Goal: Task Accomplishment & Management: Use online tool/utility

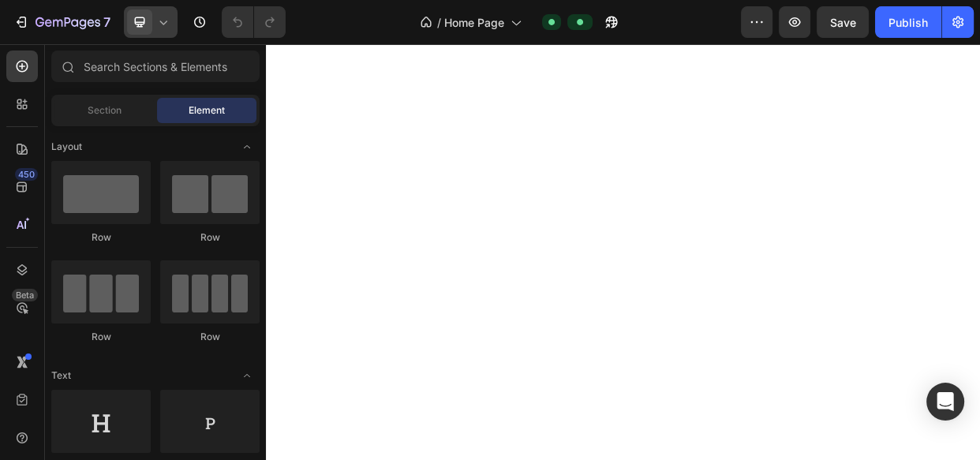
click at [150, 27] on span at bounding box center [139, 21] width 25 height 25
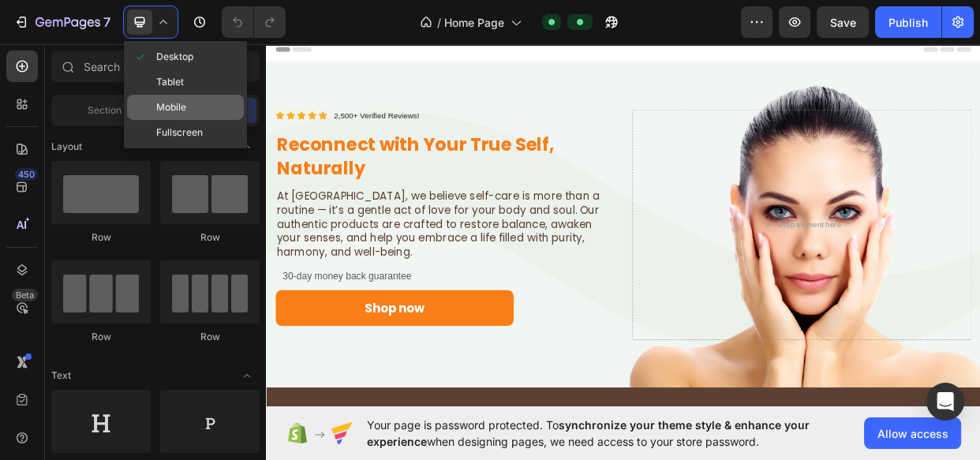
click at [187, 118] on div "Mobile" at bounding box center [185, 107] width 117 height 25
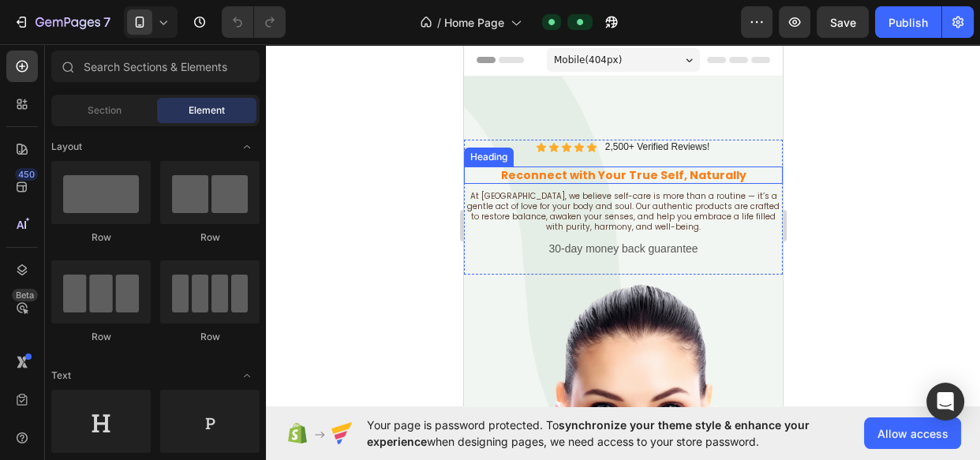
click at [665, 176] on h2 "Reconnect with Your True Self, Naturally" at bounding box center [622, 175] width 319 height 17
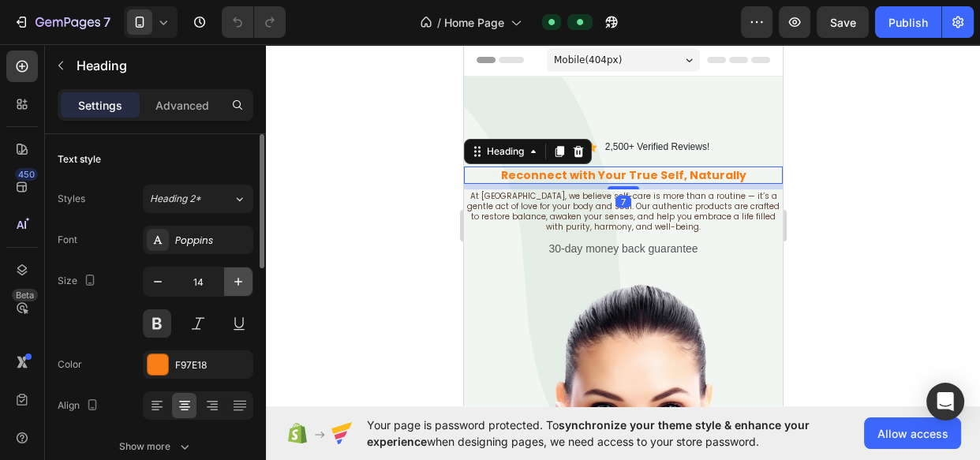
click at [240, 279] on icon "button" at bounding box center [238, 282] width 16 height 16
type input "15"
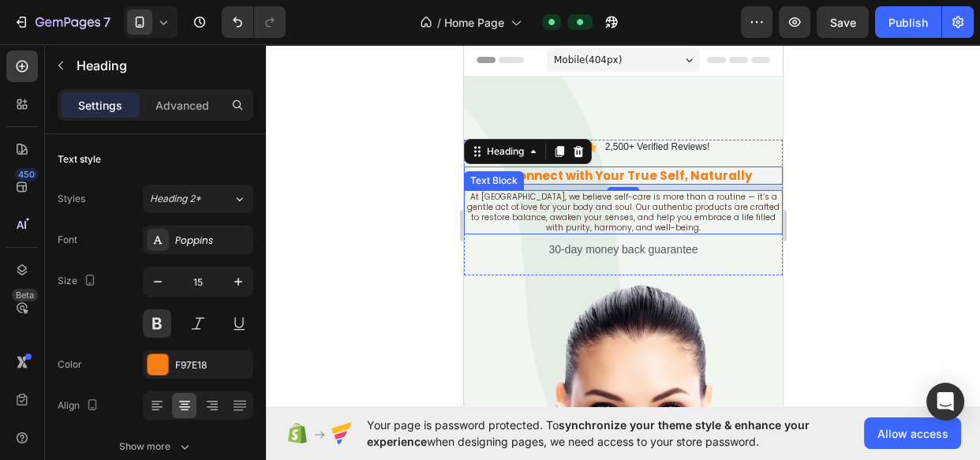
click at [590, 226] on p "At [GEOGRAPHIC_DATA], we believe self-care is more than a routine — it’s a gent…" at bounding box center [623, 212] width 316 height 41
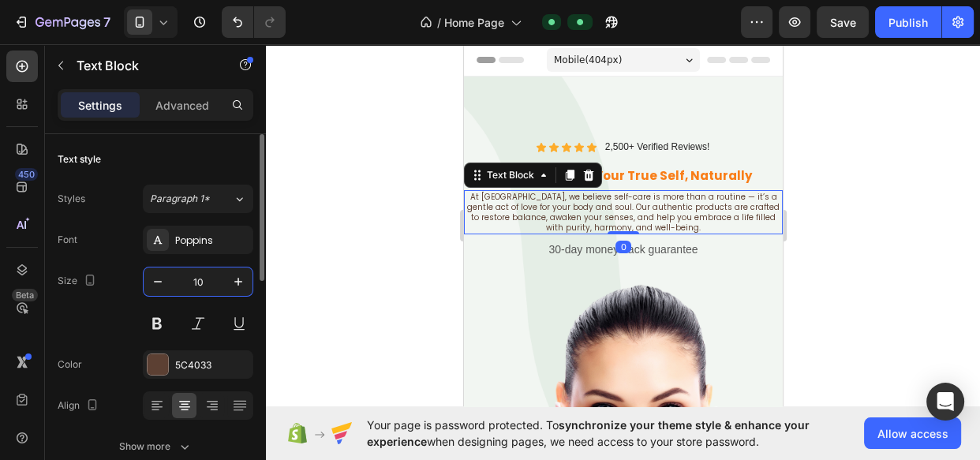
click at [193, 290] on input "10" at bounding box center [198, 282] width 52 height 28
type input "14"
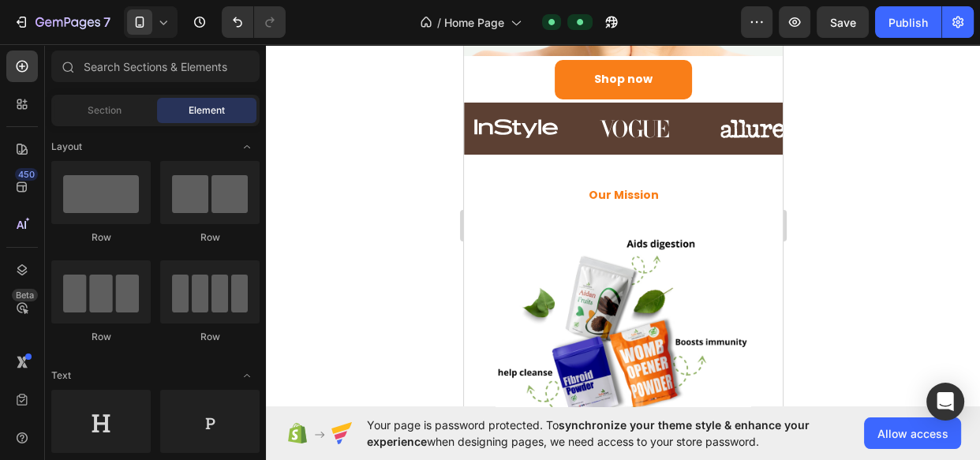
scroll to position [602, 0]
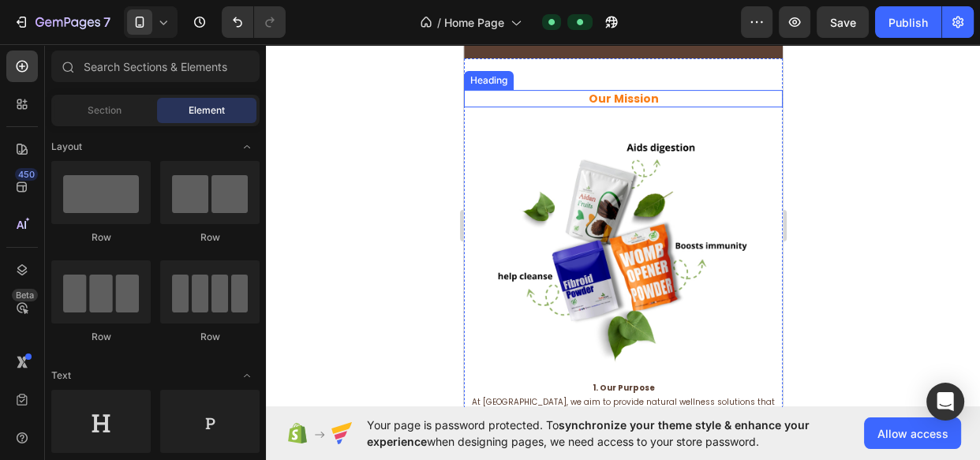
click at [687, 99] on h2 "Our Mission" at bounding box center [622, 98] width 319 height 17
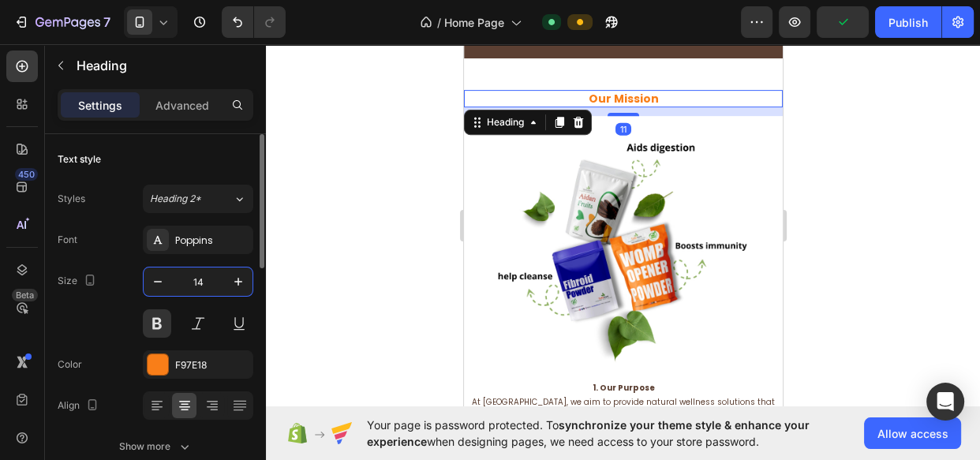
click at [181, 286] on input "14" at bounding box center [198, 282] width 52 height 28
type input "15"
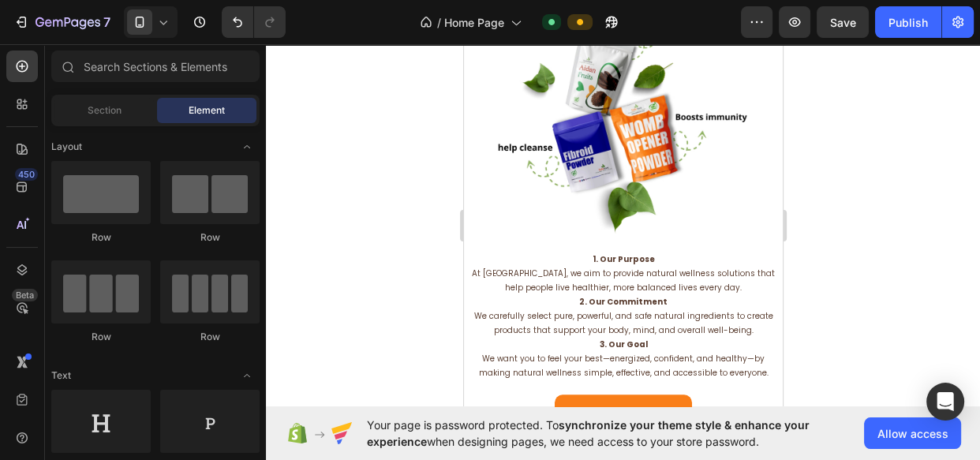
scroll to position [828, 0]
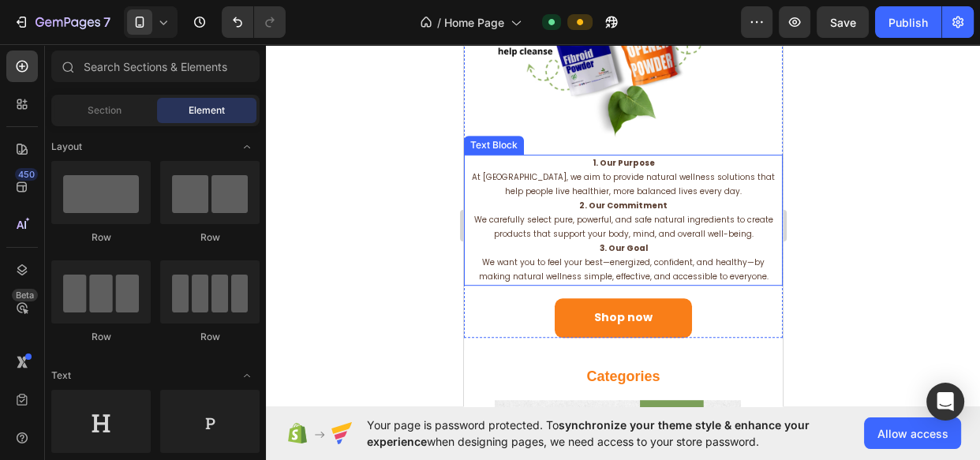
click at [724, 182] on p "1. Our Purpose At [GEOGRAPHIC_DATA], we aim to provide natural wellness solutio…" at bounding box center [623, 177] width 316 height 43
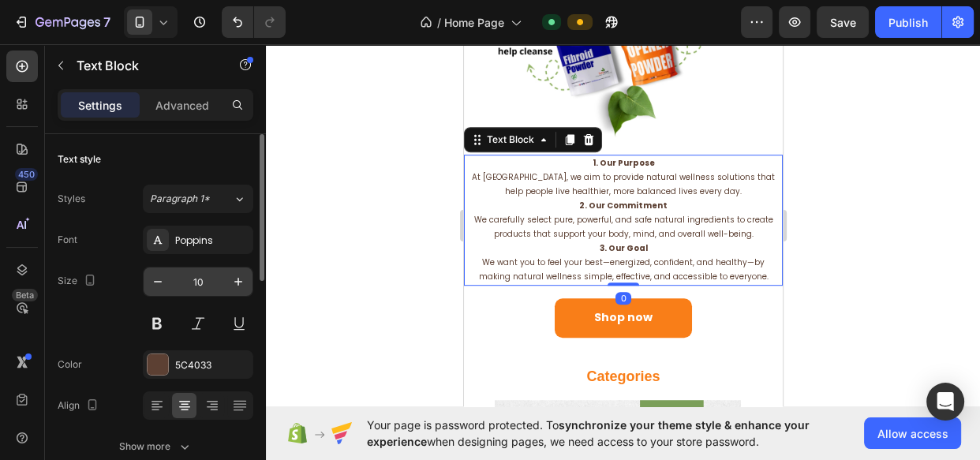
click at [189, 284] on input "10" at bounding box center [198, 282] width 52 height 28
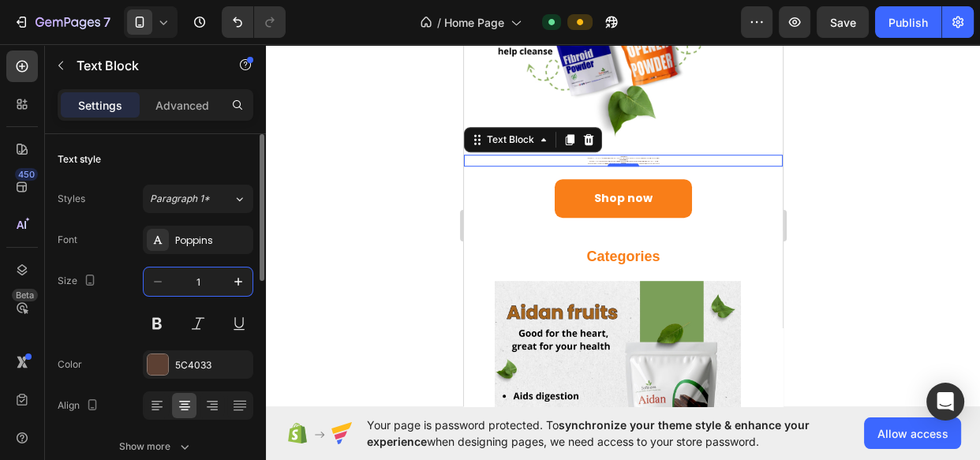
type input "14"
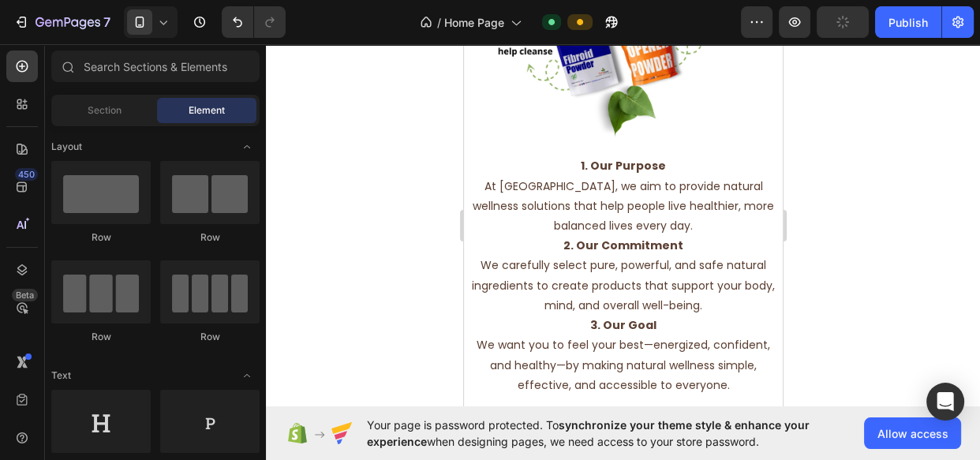
scroll to position [1241, 0]
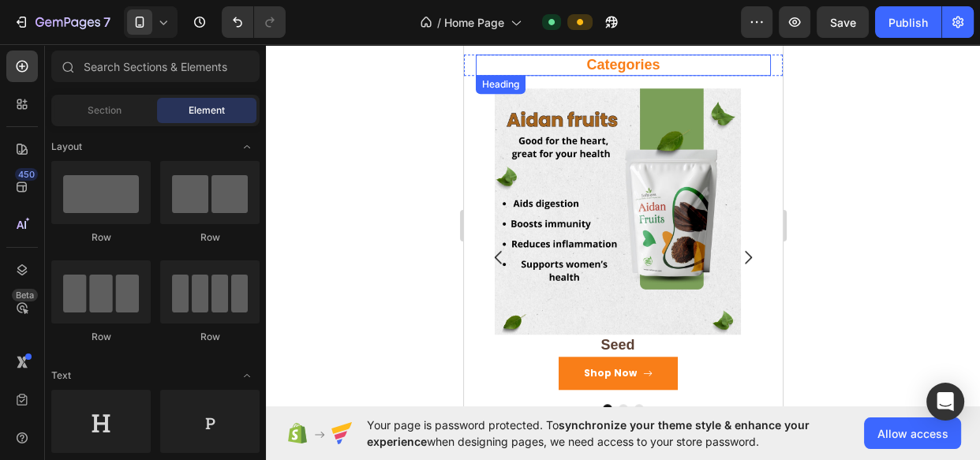
click at [674, 71] on p "Categories" at bounding box center [623, 65] width 292 height 18
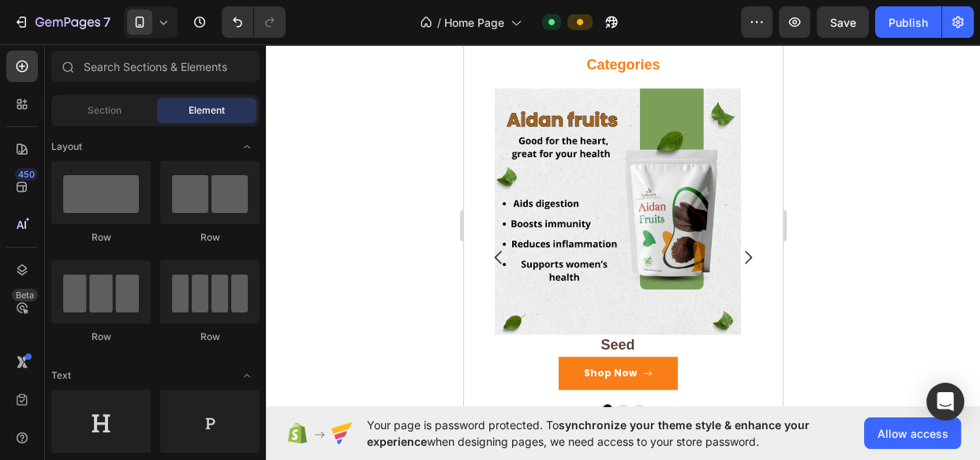
scroll to position [1573, 0]
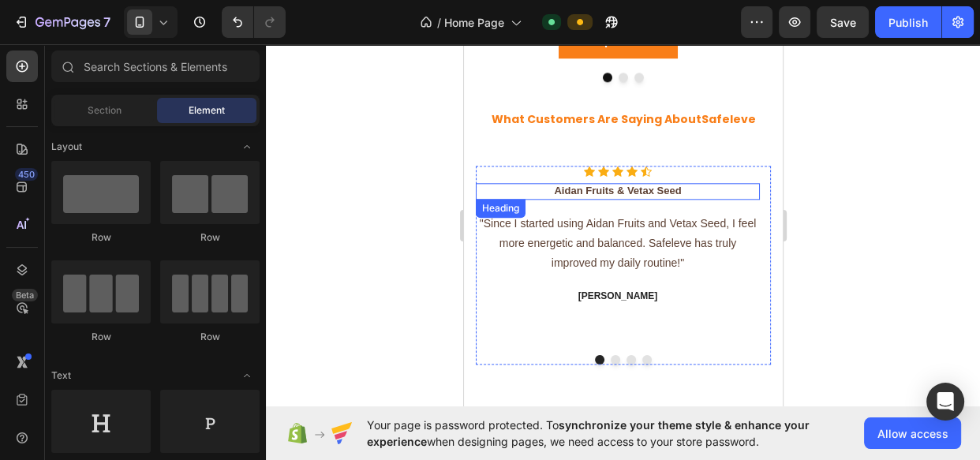
click at [704, 189] on h3 "Aidan Fruits & Vetax Seed" at bounding box center [617, 191] width 284 height 17
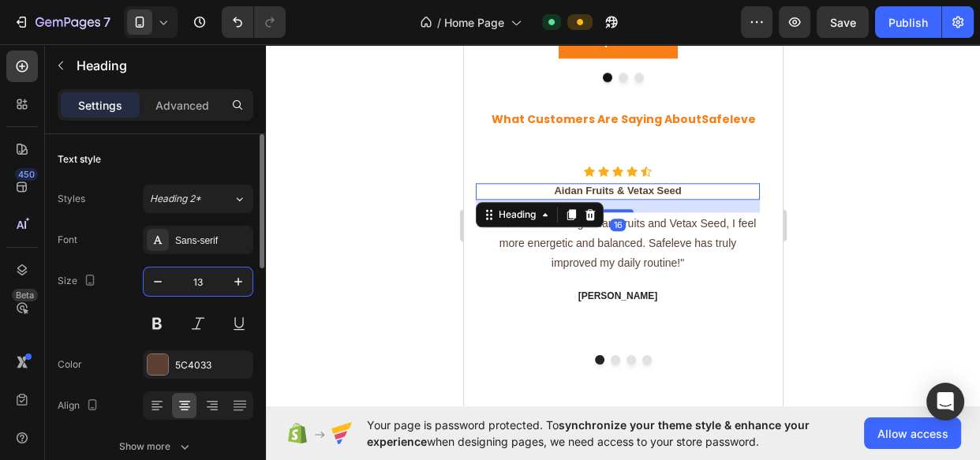
click at [204, 279] on input "13" at bounding box center [198, 282] width 52 height 28
type input "15"
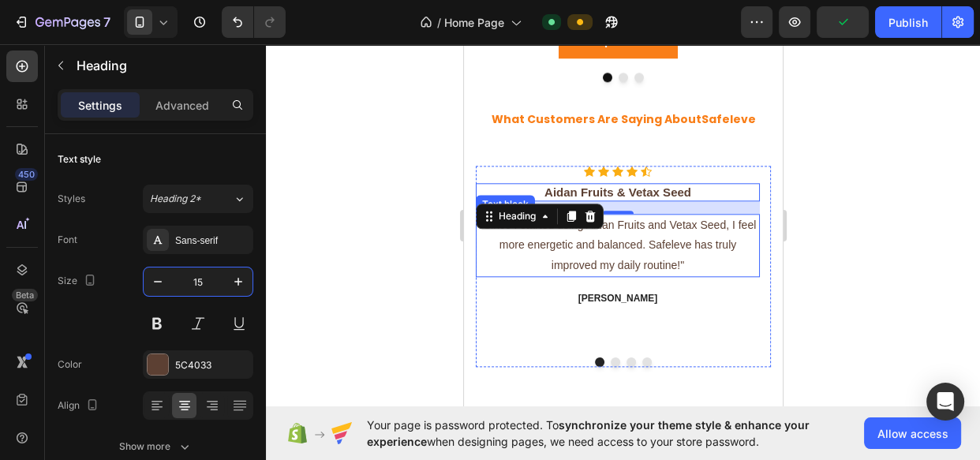
click at [597, 260] on p ""Since I started using Aidan Fruits and Vetax Seed, I feel more energetic and b…" at bounding box center [617, 245] width 281 height 60
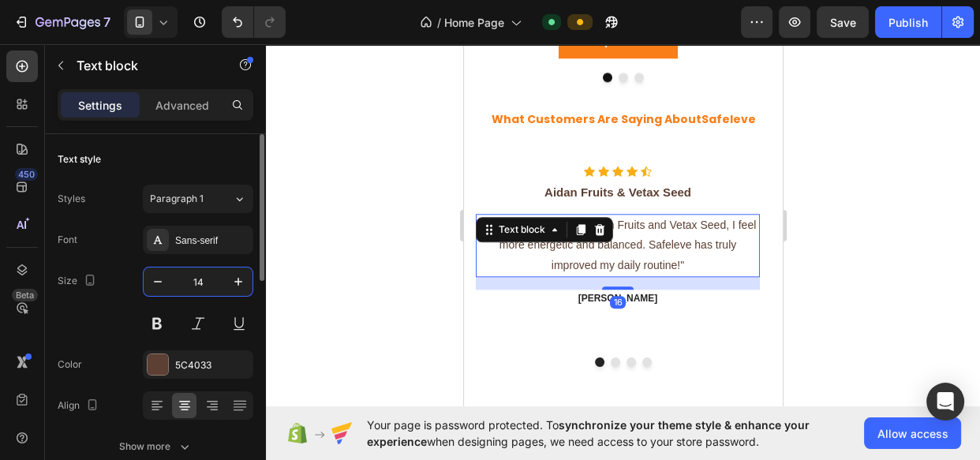
click at [198, 284] on input "14" at bounding box center [198, 282] width 52 height 28
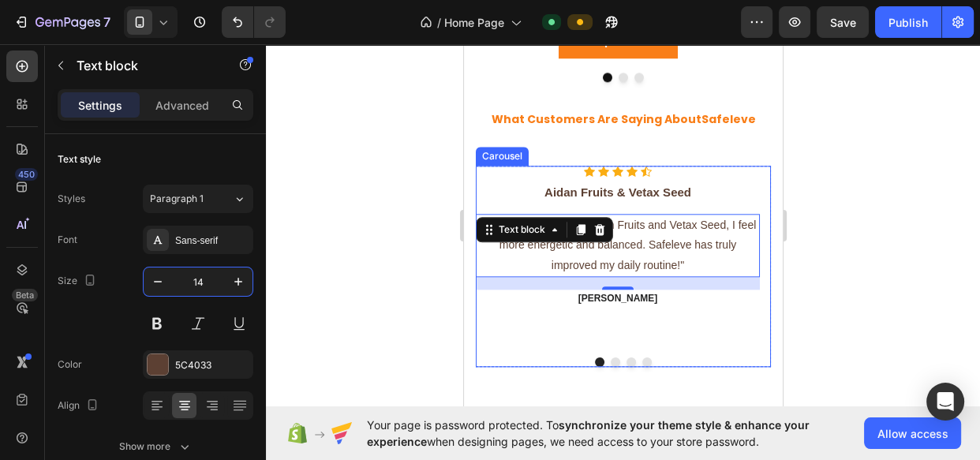
click at [610, 362] on button "Dot" at bounding box center [614, 362] width 9 height 9
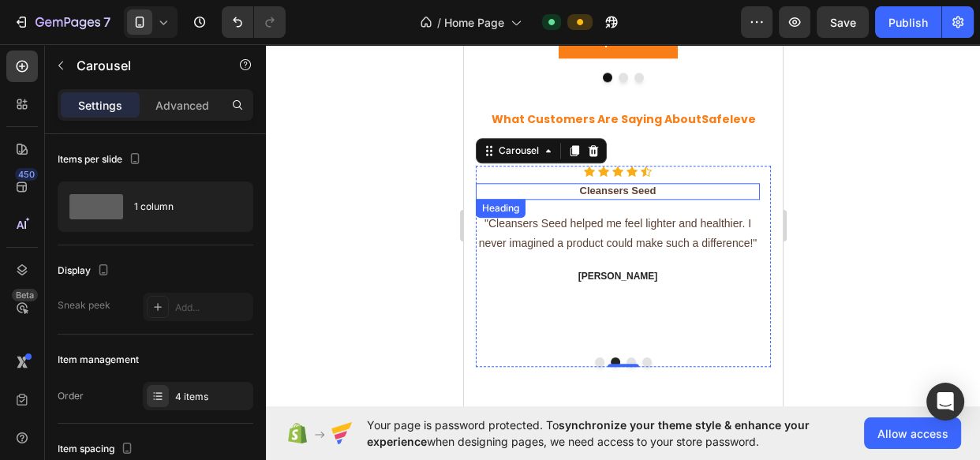
click at [666, 195] on h3 "Cleansers Seed" at bounding box center [617, 191] width 284 height 17
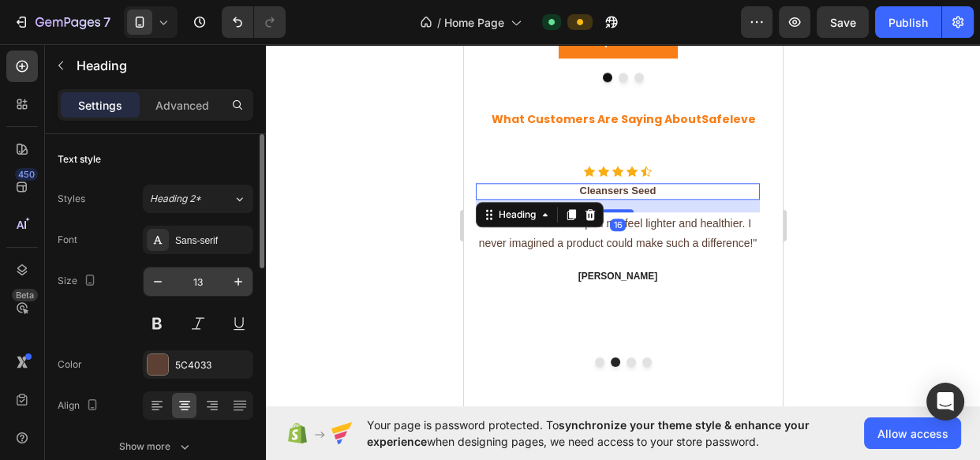
click at [199, 277] on input "13" at bounding box center [198, 282] width 52 height 28
type input "15"
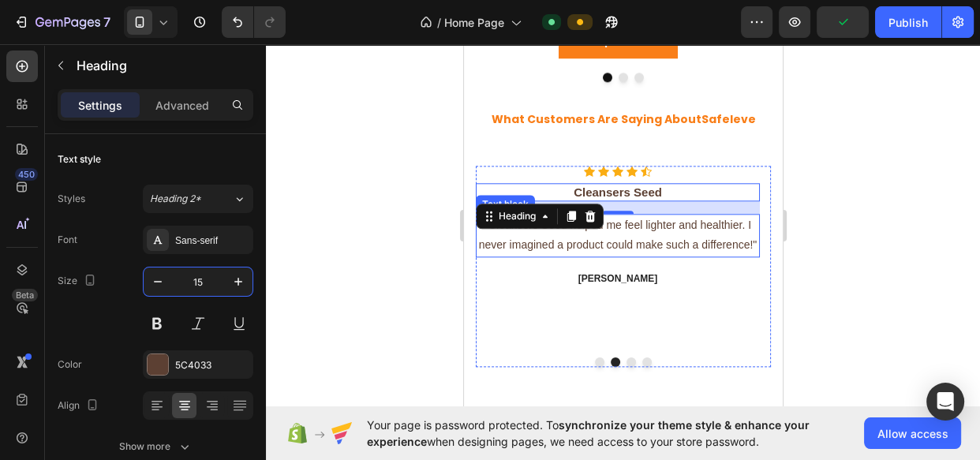
click at [635, 246] on p ""Cleansers Seed helped me feel lighter and healthier. I never imagined a produc…" at bounding box center [617, 234] width 281 height 39
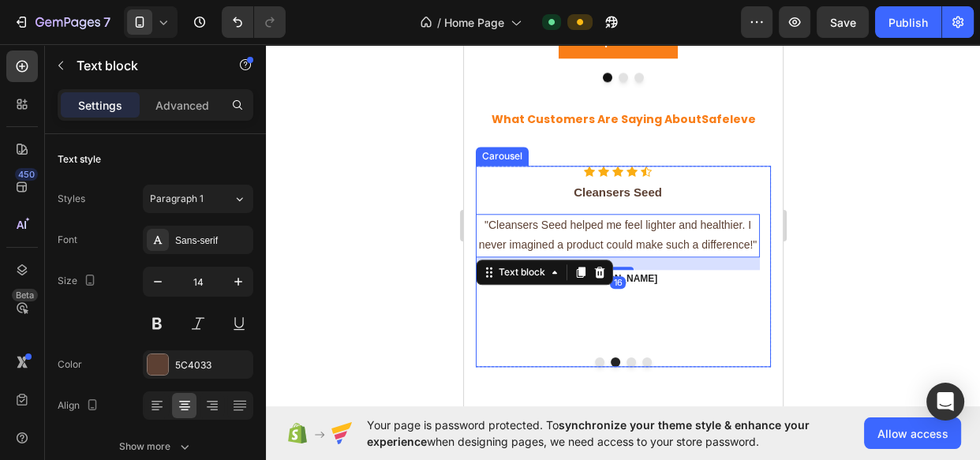
click at [626, 363] on button "Dot" at bounding box center [630, 362] width 9 height 9
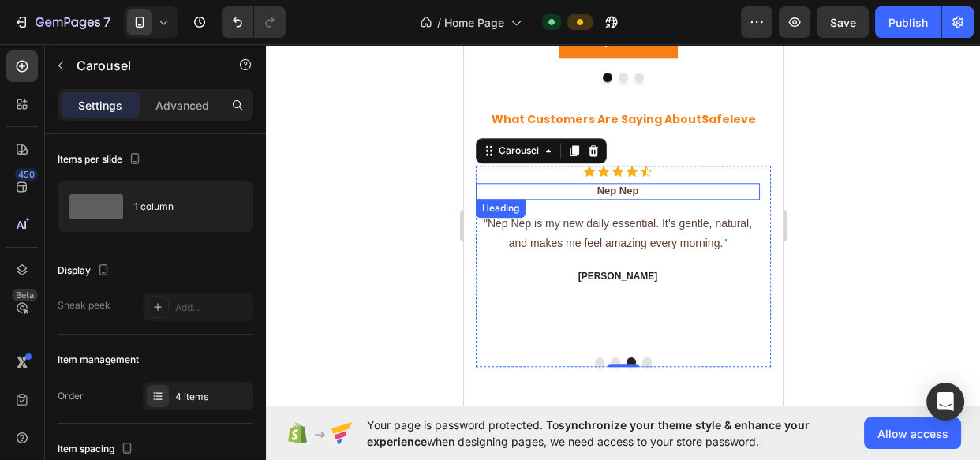
click at [658, 197] on h3 "Nep Nep" at bounding box center [617, 191] width 284 height 17
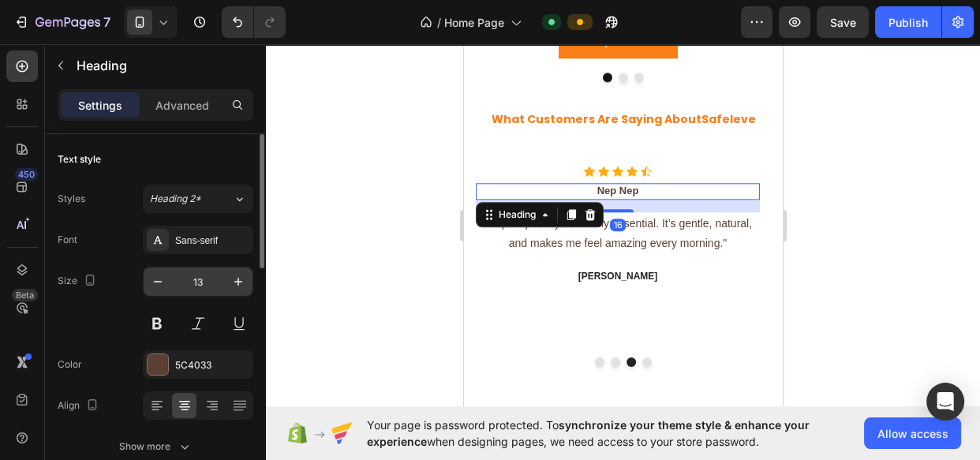
click at [204, 283] on input "13" at bounding box center [198, 282] width 52 height 28
type input "15"
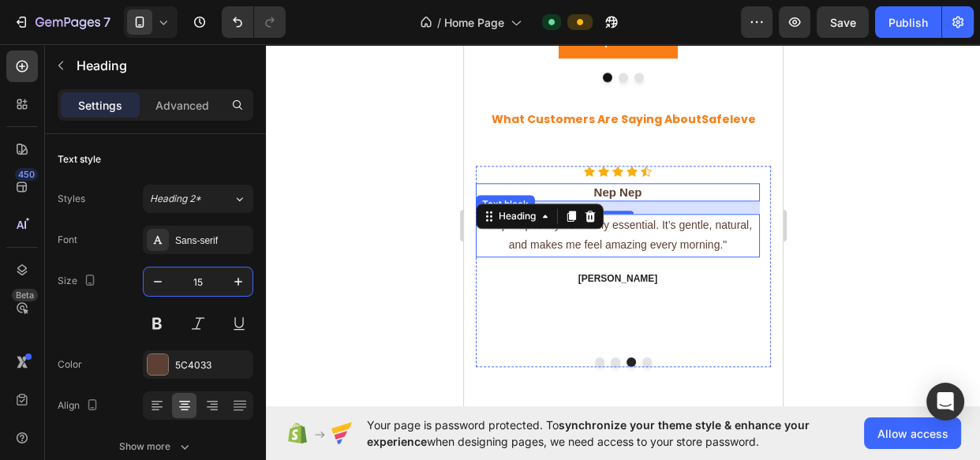
click at [659, 227] on p ""Nep Nep is my new daily essential. It’s gentle, natural, and makes me feel ama…" at bounding box center [617, 234] width 281 height 39
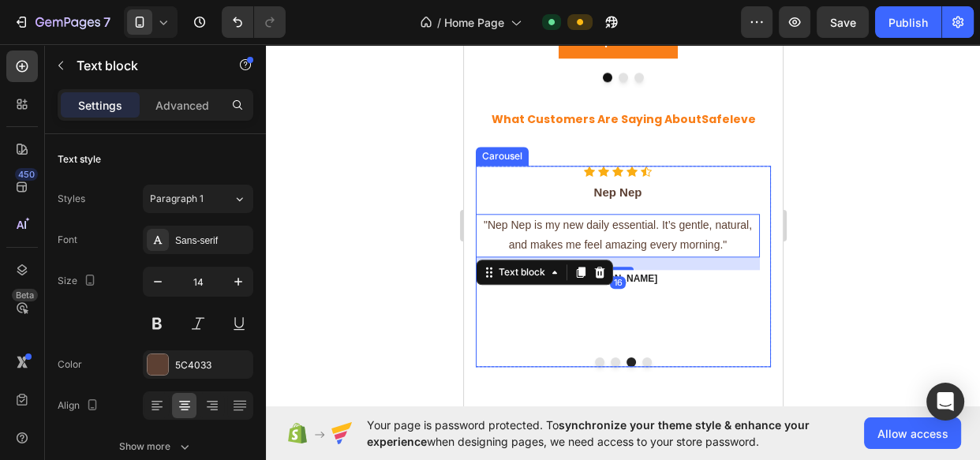
click at [642, 361] on button "Dot" at bounding box center [646, 362] width 9 height 9
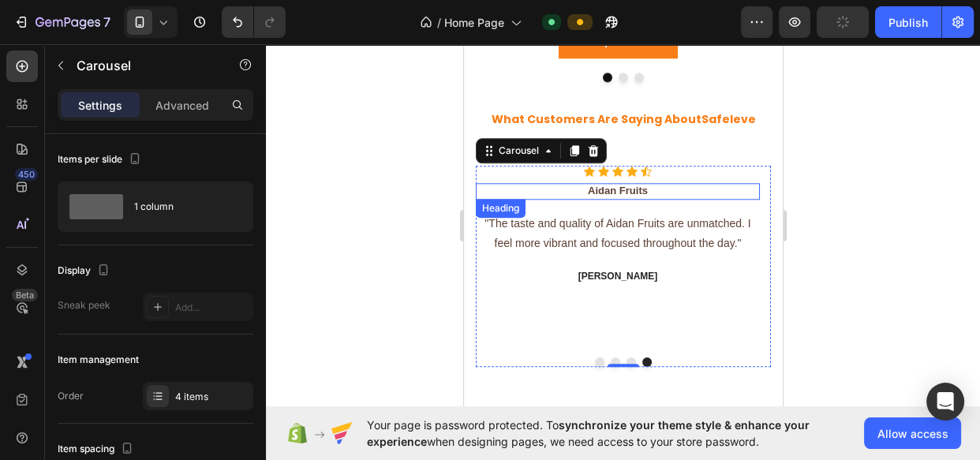
click at [672, 197] on h3 "Aidan Fruits" at bounding box center [617, 191] width 284 height 17
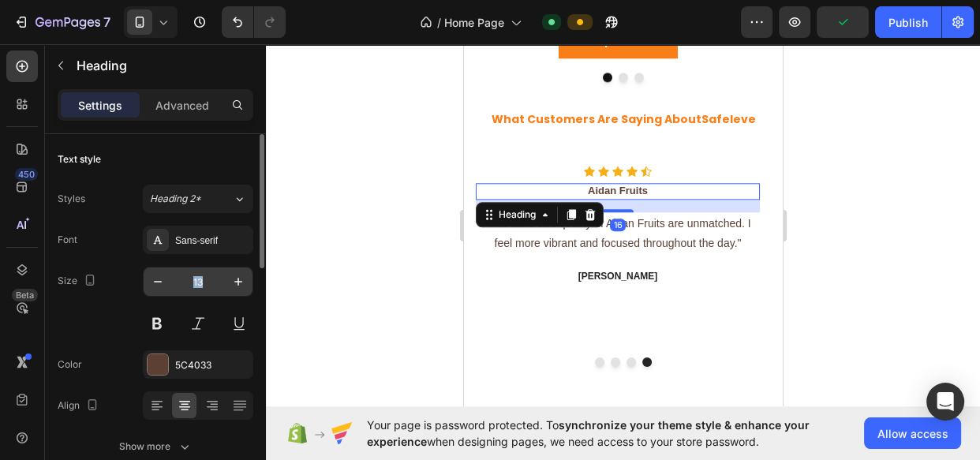
drag, startPoint x: 206, startPoint y: 301, endPoint x: 206, endPoint y: 286, distance: 15.0
click at [206, 286] on div "13" at bounding box center [198, 302] width 110 height 71
click at [206, 286] on input "13" at bounding box center [198, 282] width 52 height 28
type input "15"
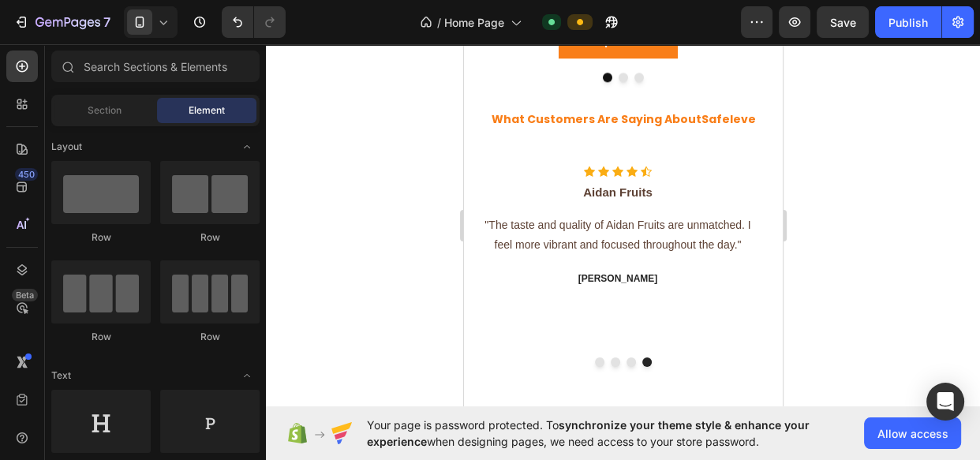
scroll to position [1605, 0]
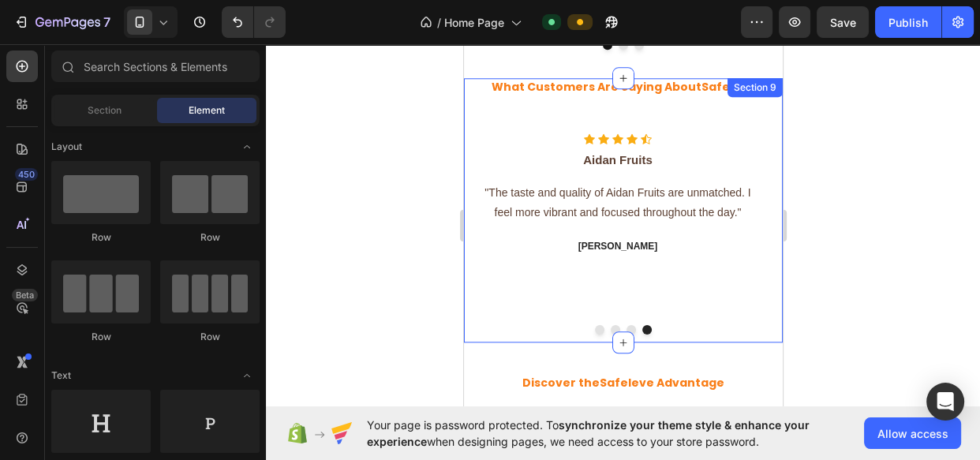
click at [727, 91] on div "Section 9" at bounding box center [754, 87] width 55 height 19
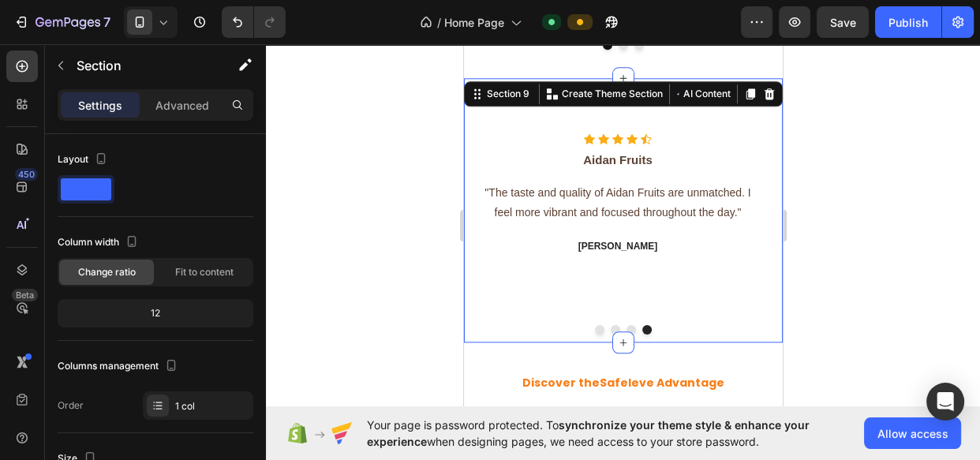
click at [717, 91] on button "AI Content" at bounding box center [702, 93] width 61 height 19
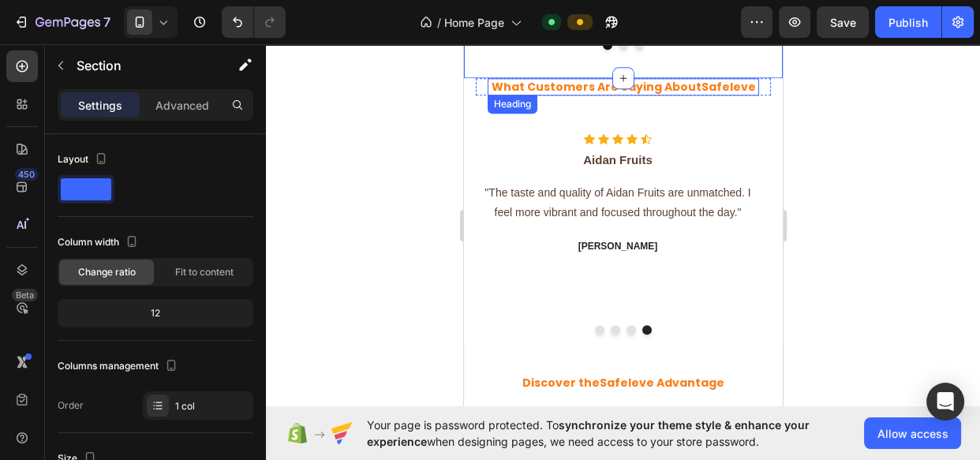
click at [683, 88] on h2 "What Customers Are Saying About Safeleve" at bounding box center [622, 86] width 271 height 17
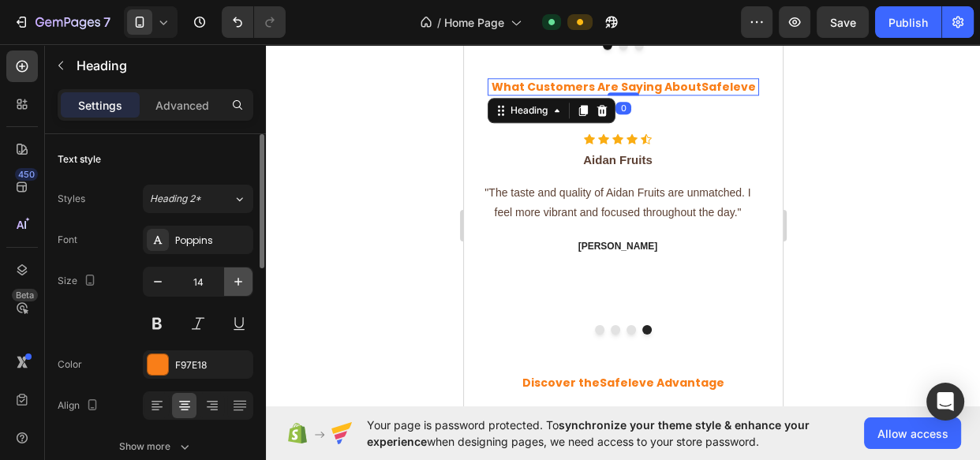
click at [236, 281] on icon "button" at bounding box center [238, 282] width 8 height 8
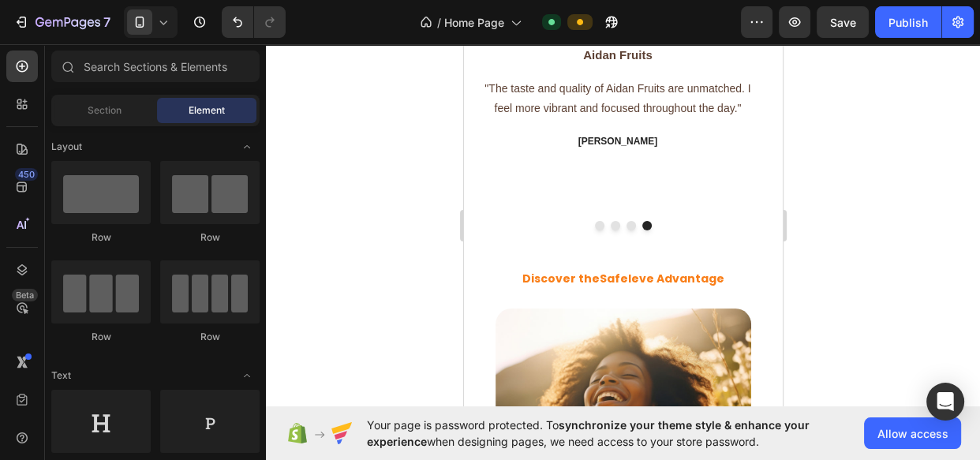
scroll to position [1821, 0]
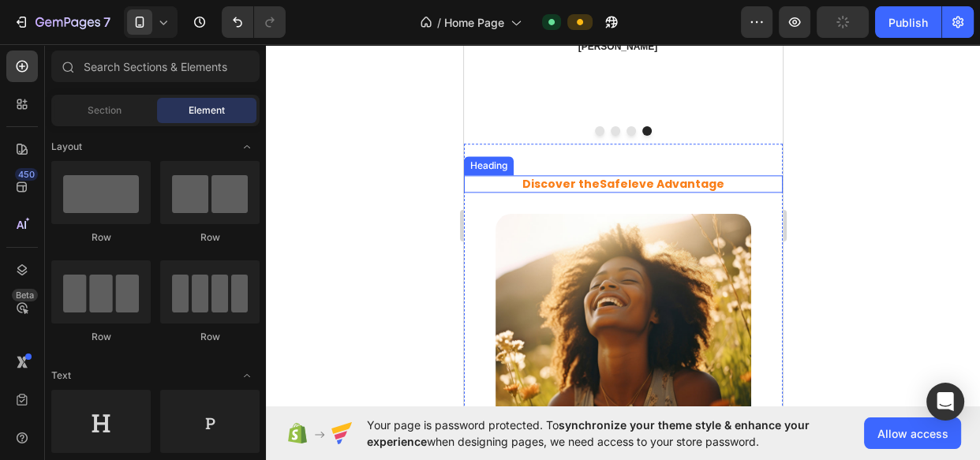
click at [720, 185] on h2 "Discover the Safeleve Advantage" at bounding box center [622, 183] width 319 height 17
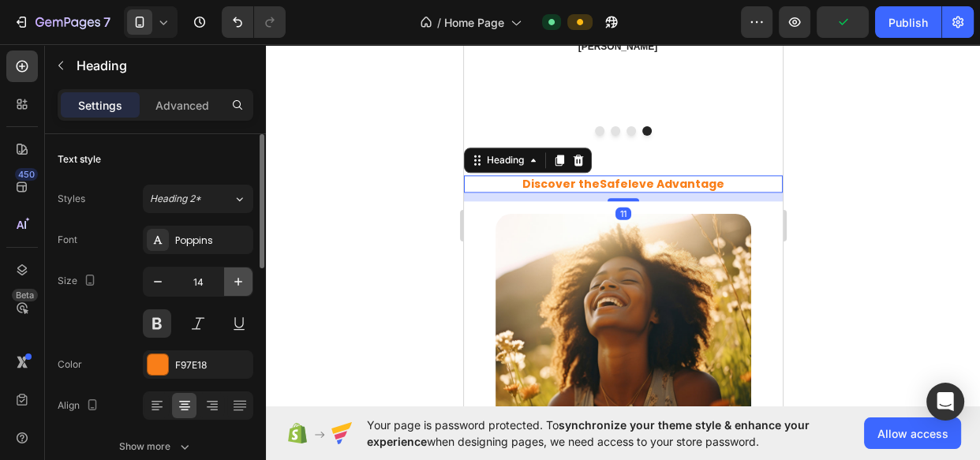
click at [230, 282] on icon "button" at bounding box center [238, 282] width 16 height 16
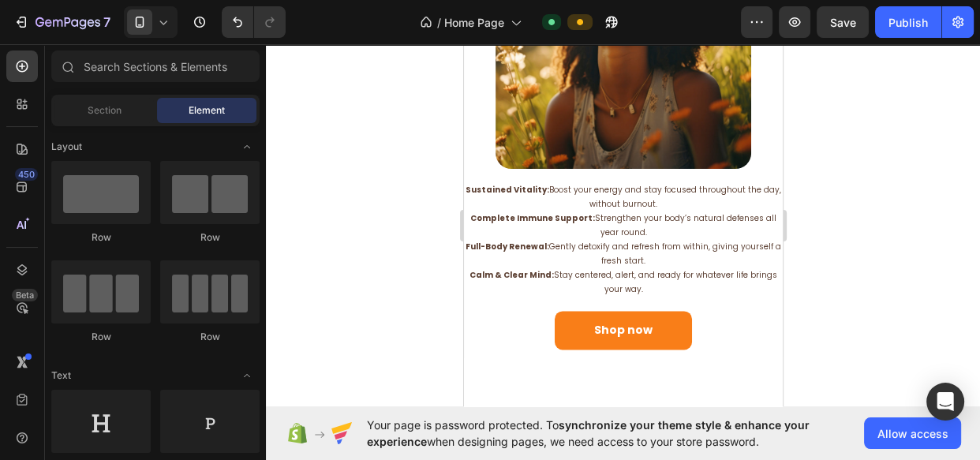
scroll to position [2130, 0]
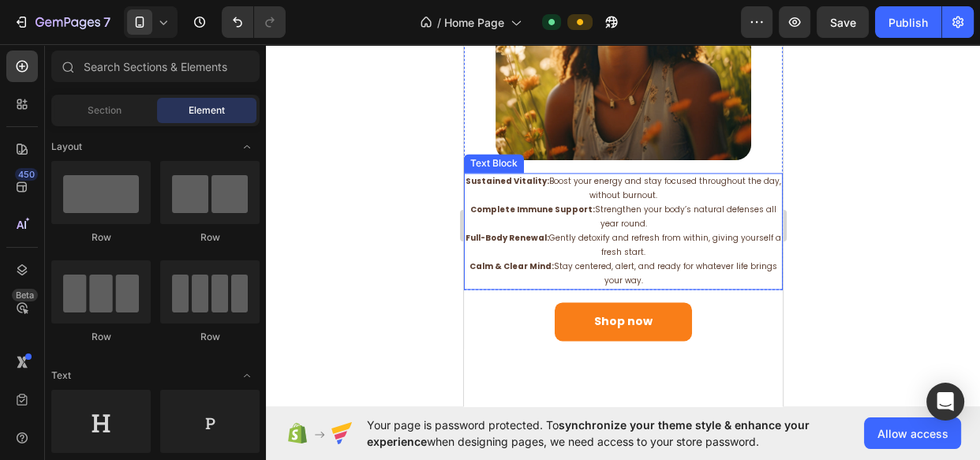
click at [709, 231] on p "Full-Body Renewal: Gently detoxify and refresh from within, giving yourself a f…" at bounding box center [623, 245] width 316 height 28
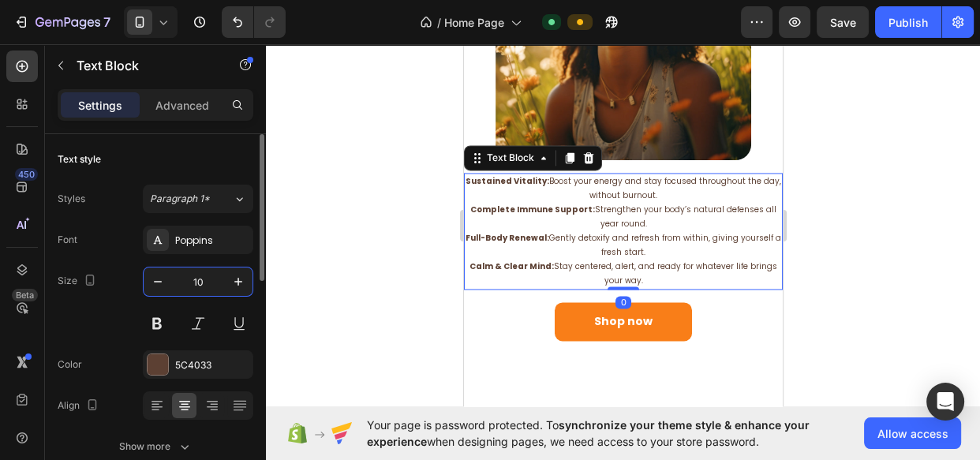
click at [205, 277] on input "10" at bounding box center [198, 282] width 52 height 28
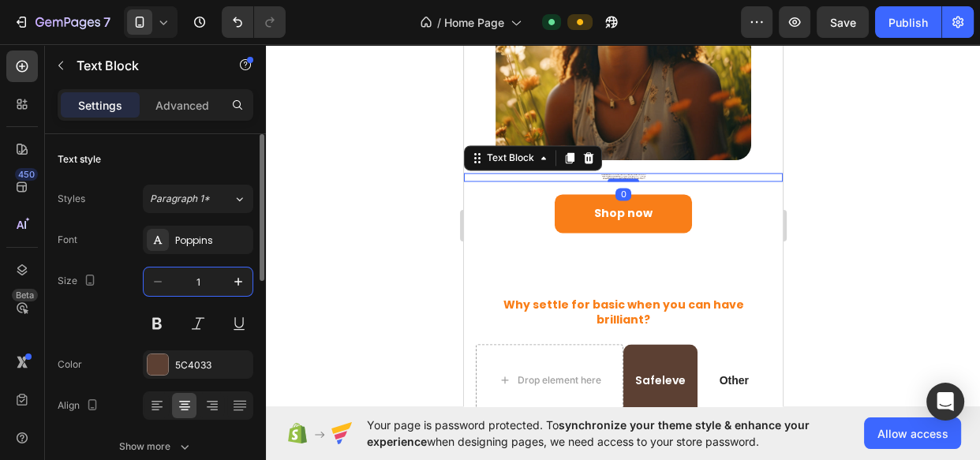
type input "14"
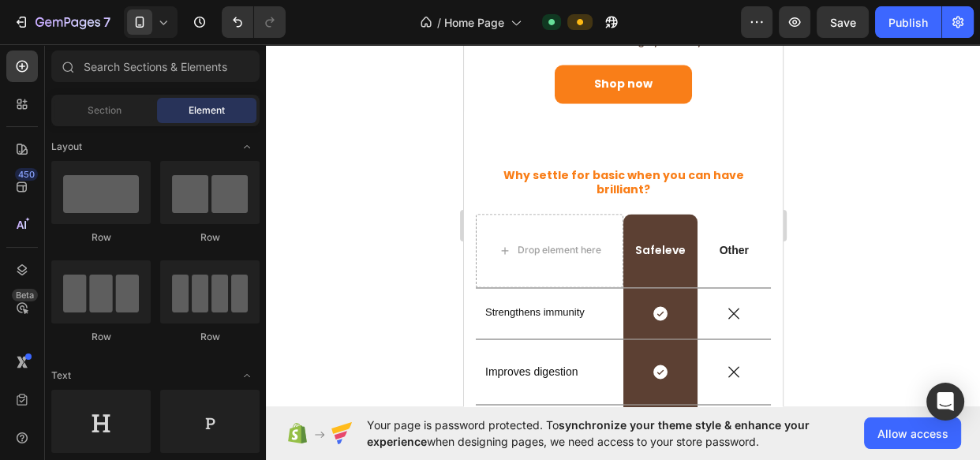
scroll to position [2422, 0]
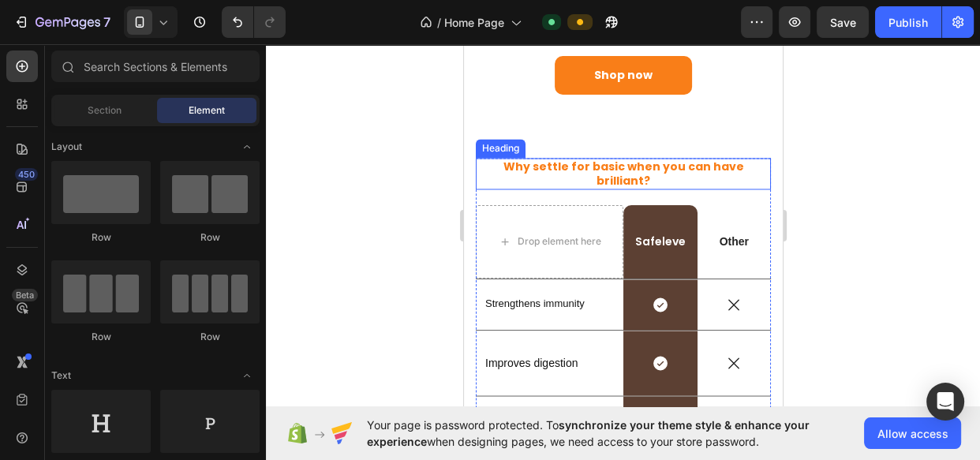
click at [710, 158] on h2 "Why settle for basic when you can have brilliant?" at bounding box center [622, 174] width 295 height 32
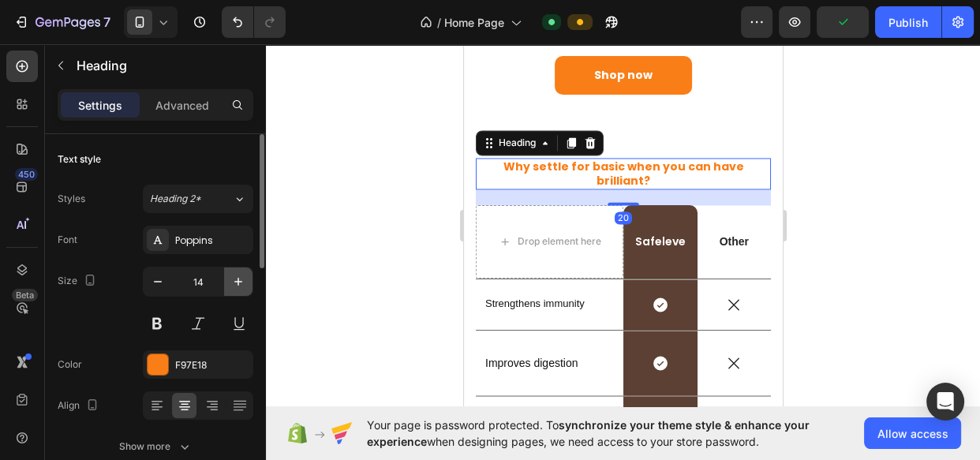
click at [242, 276] on icon "button" at bounding box center [238, 282] width 16 height 16
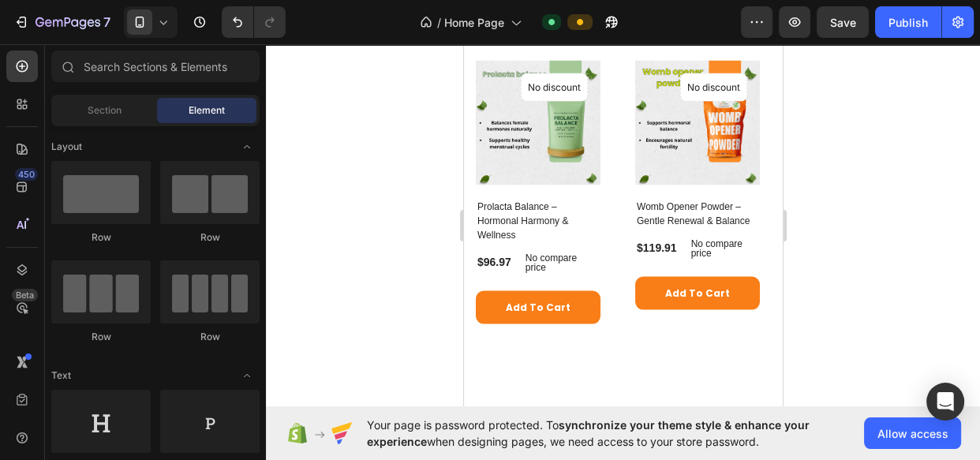
scroll to position [2810, 0]
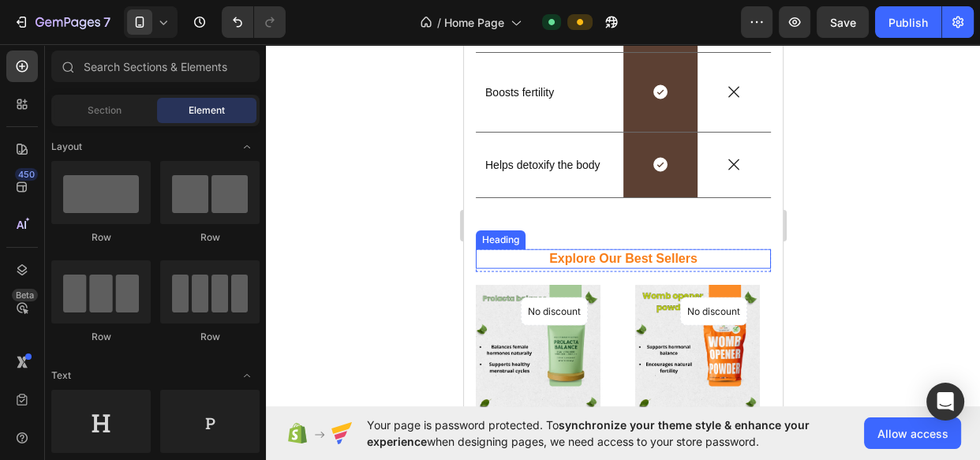
click at [695, 260] on h2 "Explore Our Best Sellers" at bounding box center [622, 259] width 295 height 20
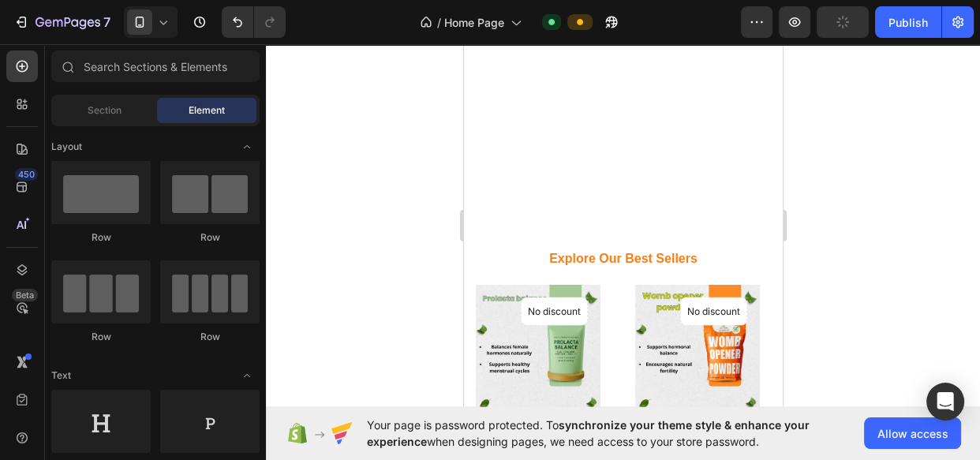
scroll to position [3249, 0]
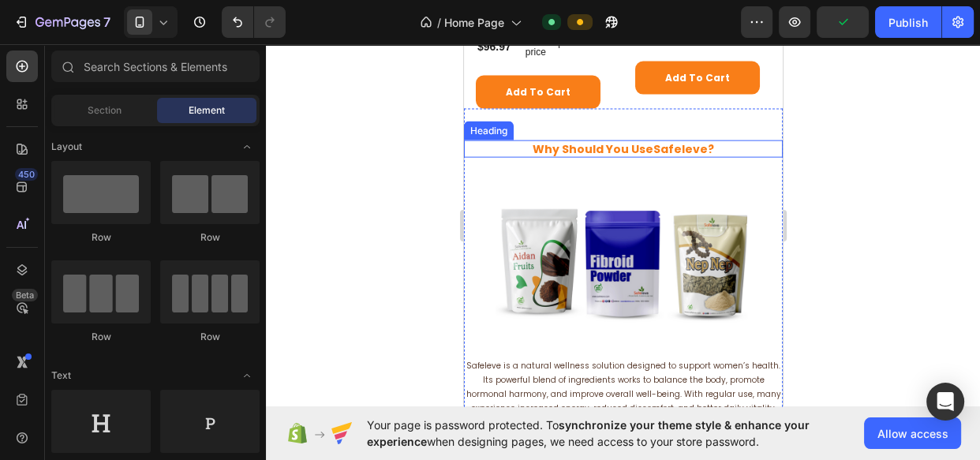
click at [704, 144] on h2 "Why Should You Use Safeleve?" at bounding box center [622, 148] width 319 height 17
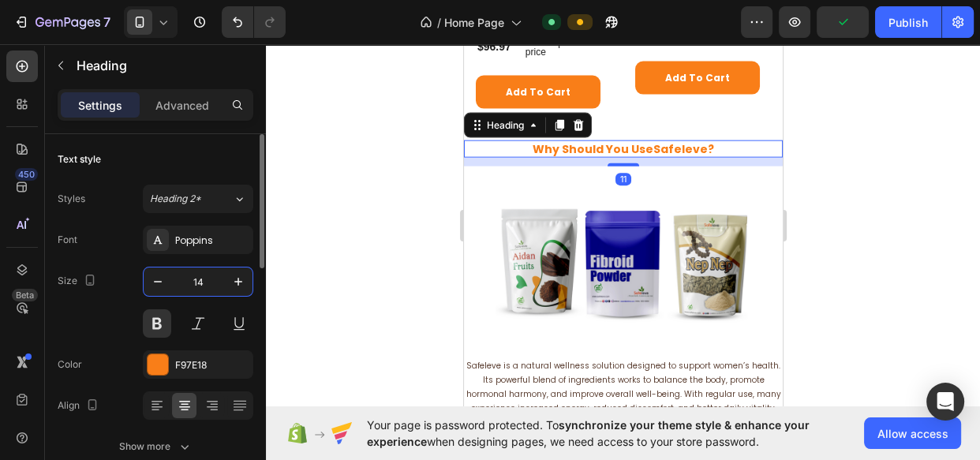
click at [212, 295] on input "14" at bounding box center [198, 282] width 52 height 28
type input "15"
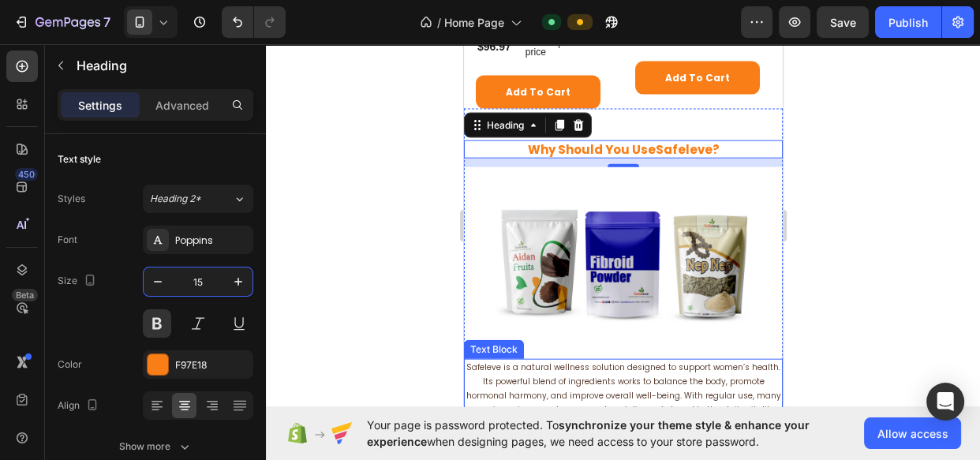
click at [598, 385] on p "Safeleve is a natural wellness solution designed to support women’s health. Its…" at bounding box center [623, 403] width 316 height 85
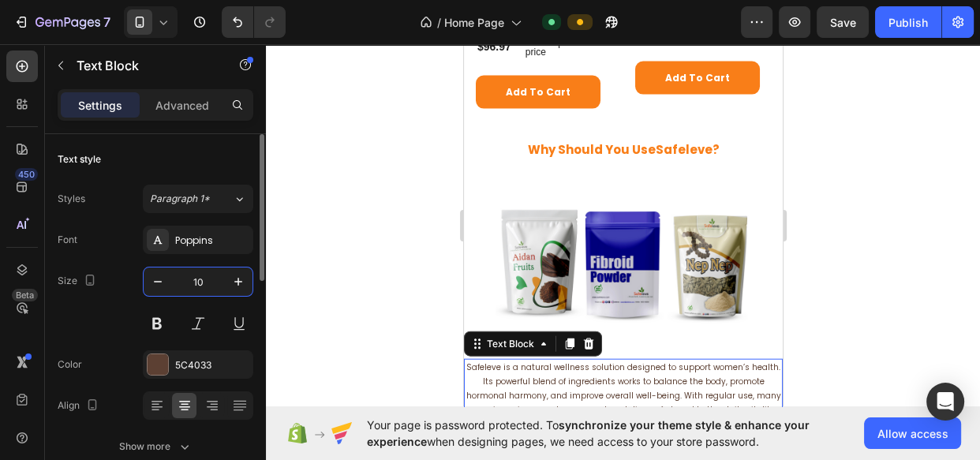
click at [182, 281] on input "10" at bounding box center [198, 282] width 52 height 28
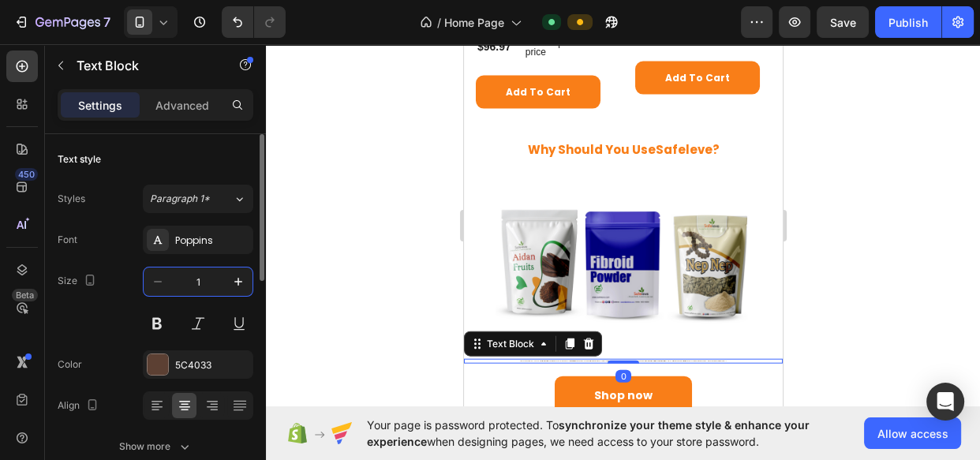
type input "14"
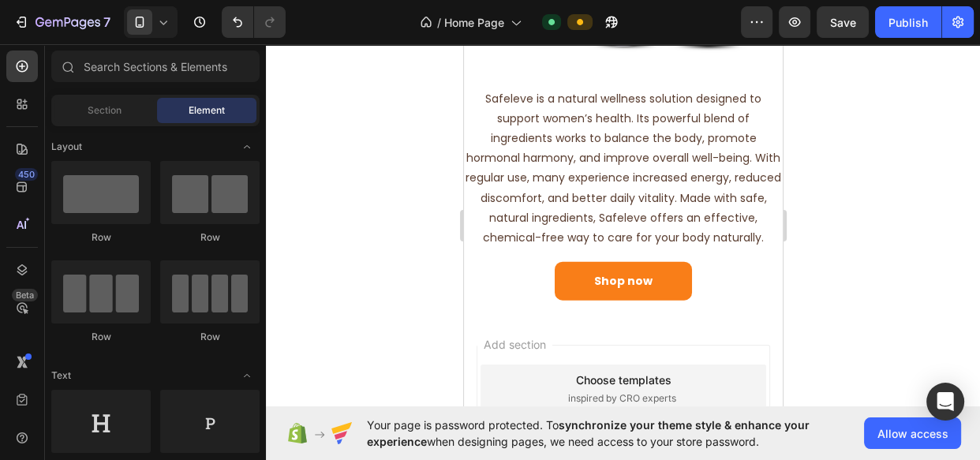
scroll to position [3574, 0]
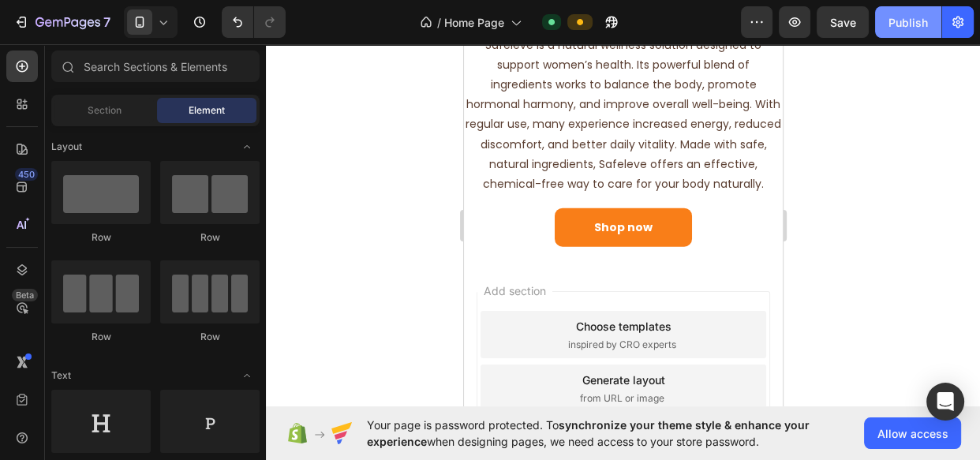
click at [911, 22] on div "Publish" at bounding box center [908, 22] width 39 height 17
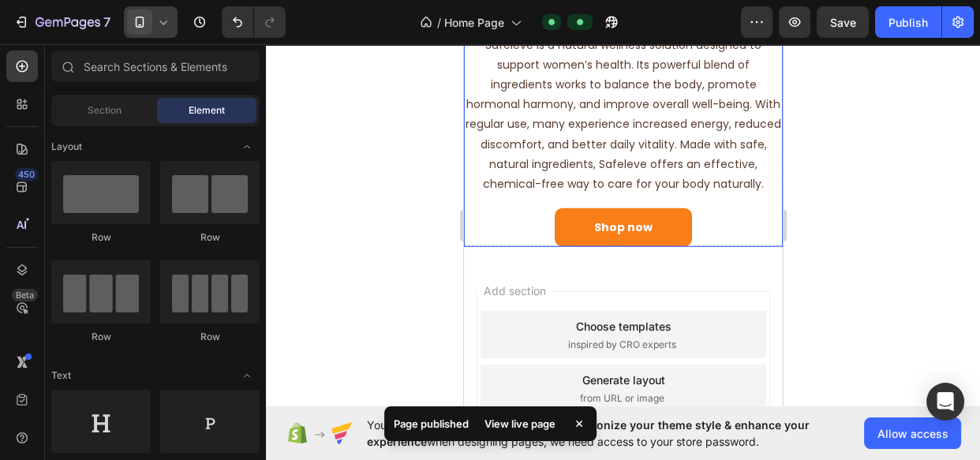
click at [148, 28] on span at bounding box center [139, 21] width 25 height 25
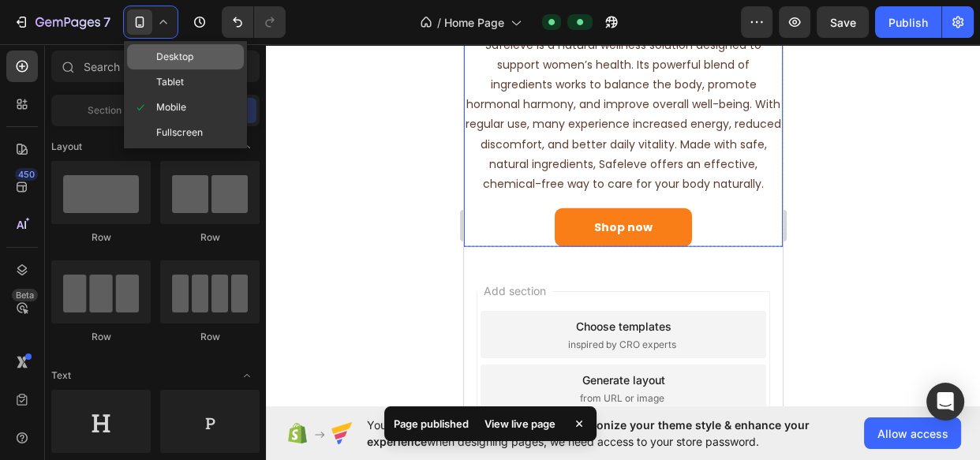
click at [204, 58] on div "Desktop" at bounding box center [185, 56] width 117 height 25
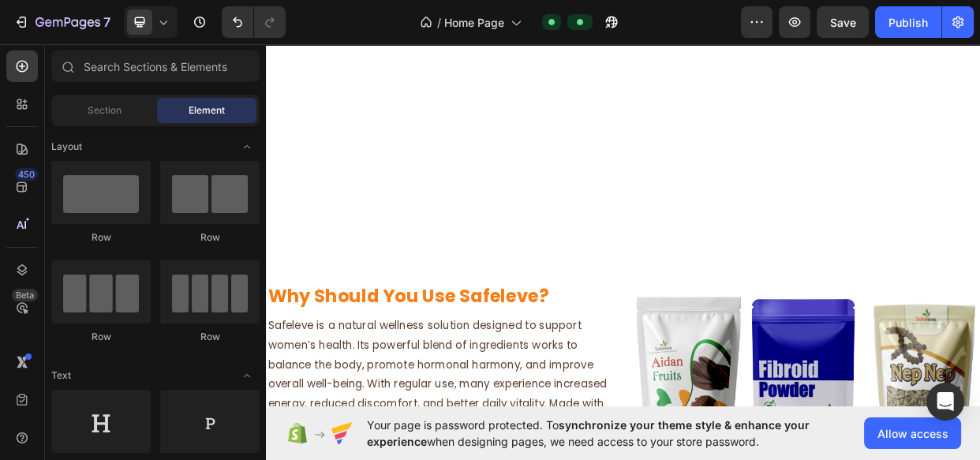
scroll to position [3570, 0]
